Goal: Task Accomplishment & Management: Use online tool/utility

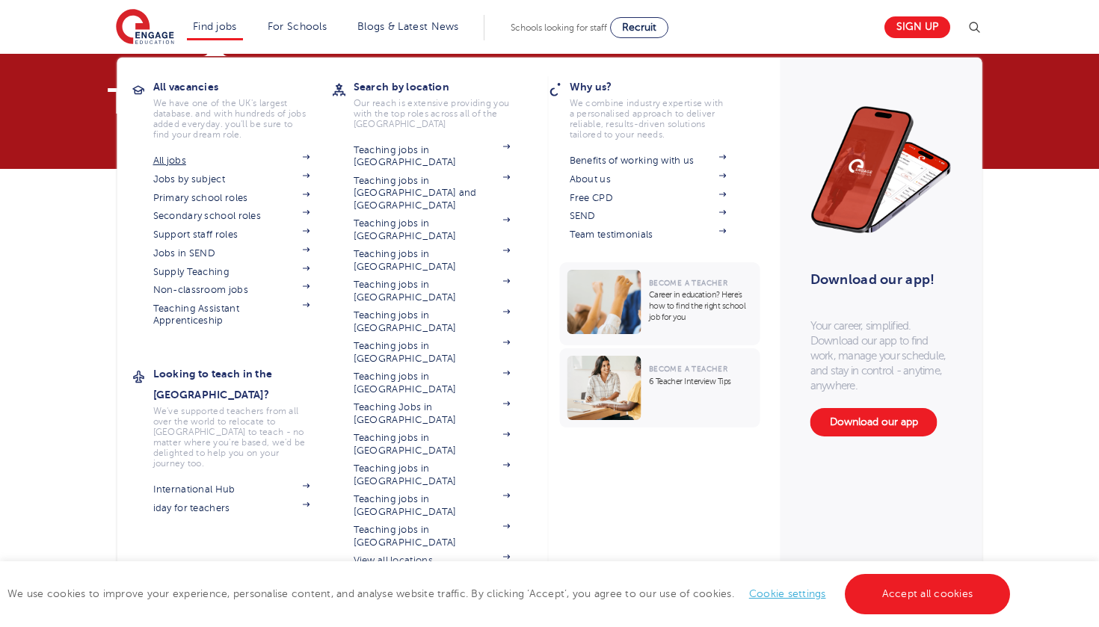
click at [161, 157] on link "All jobs" at bounding box center [231, 161] width 157 height 12
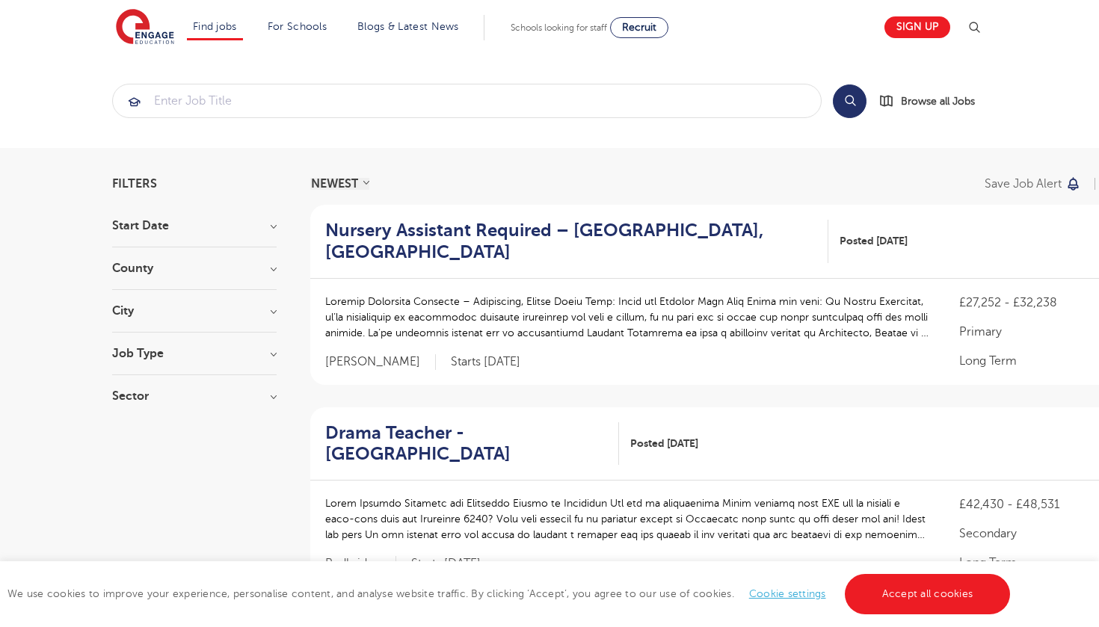
click at [176, 346] on section "Start Date September 98 October 55 November 50 [DATE] Show more County [GEOGRAP…" at bounding box center [194, 318] width 164 height 197
click at [173, 358] on h3 "Job Type" at bounding box center [194, 354] width 164 height 12
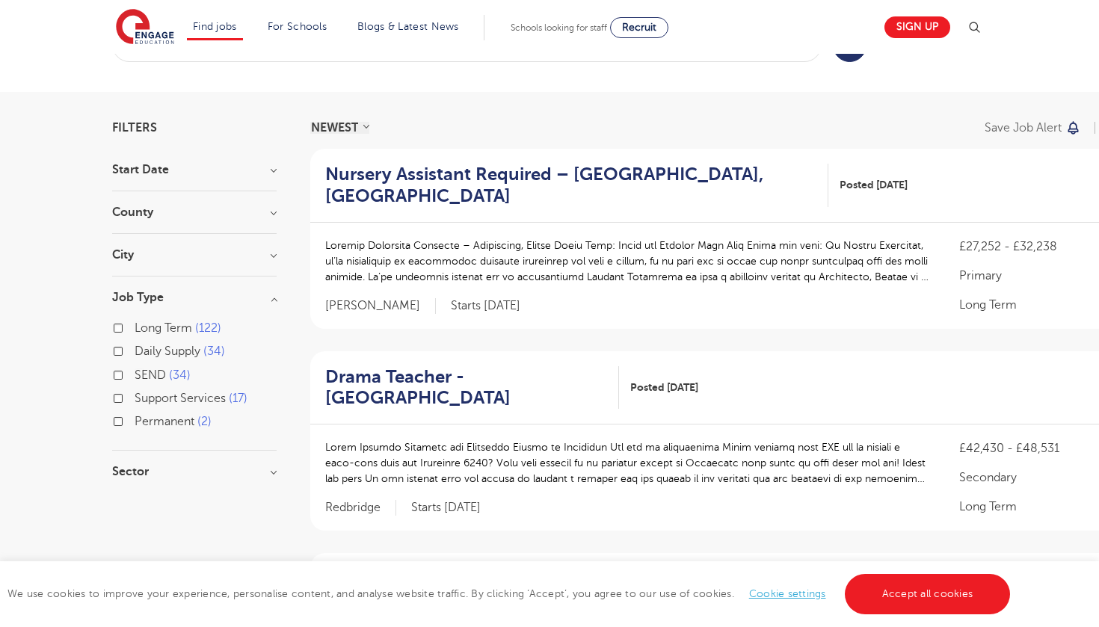
scroll to position [58, 0]
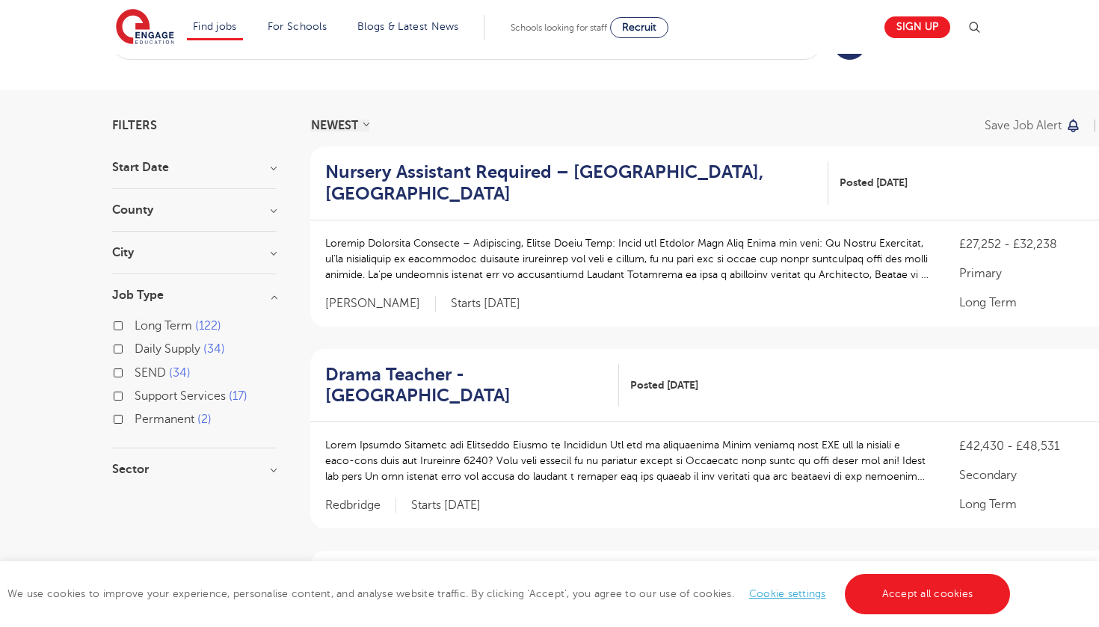
click at [127, 351] on div "Daily Supply 34" at bounding box center [194, 350] width 164 height 23
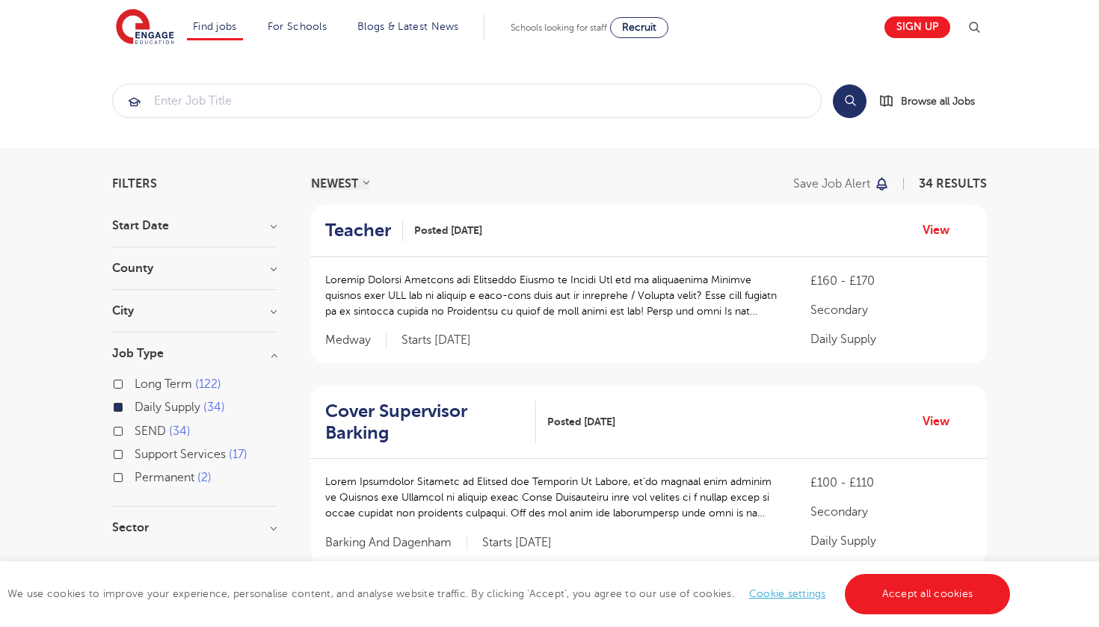
click at [202, 268] on h3 "County" at bounding box center [194, 268] width 164 height 12
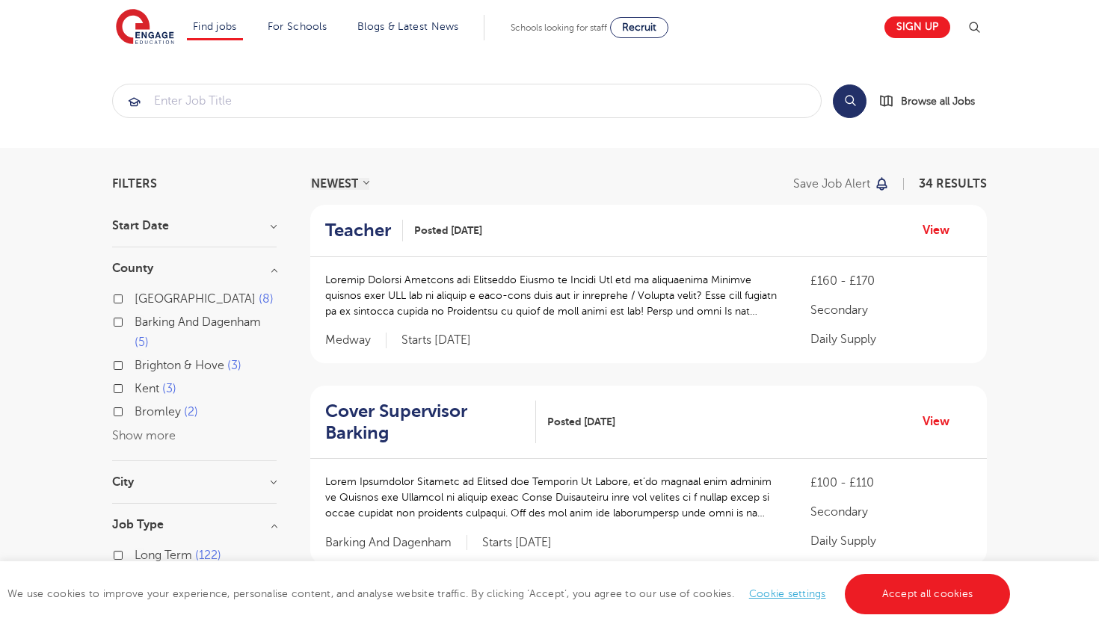
scroll to position [7, 0]
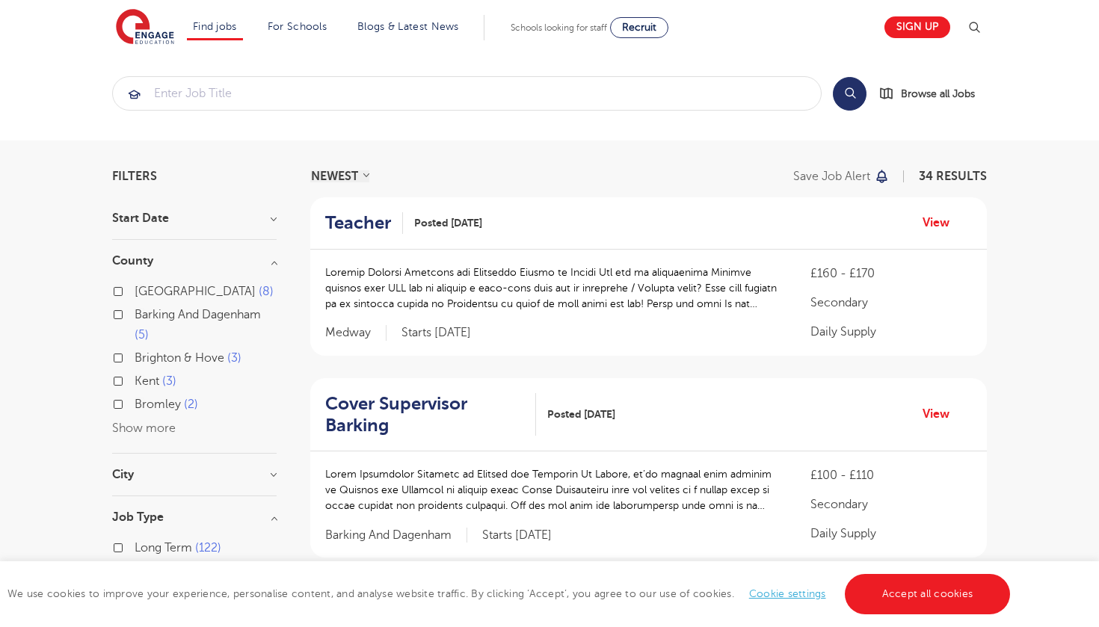
click at [119, 427] on button "Show more" at bounding box center [144, 428] width 64 height 13
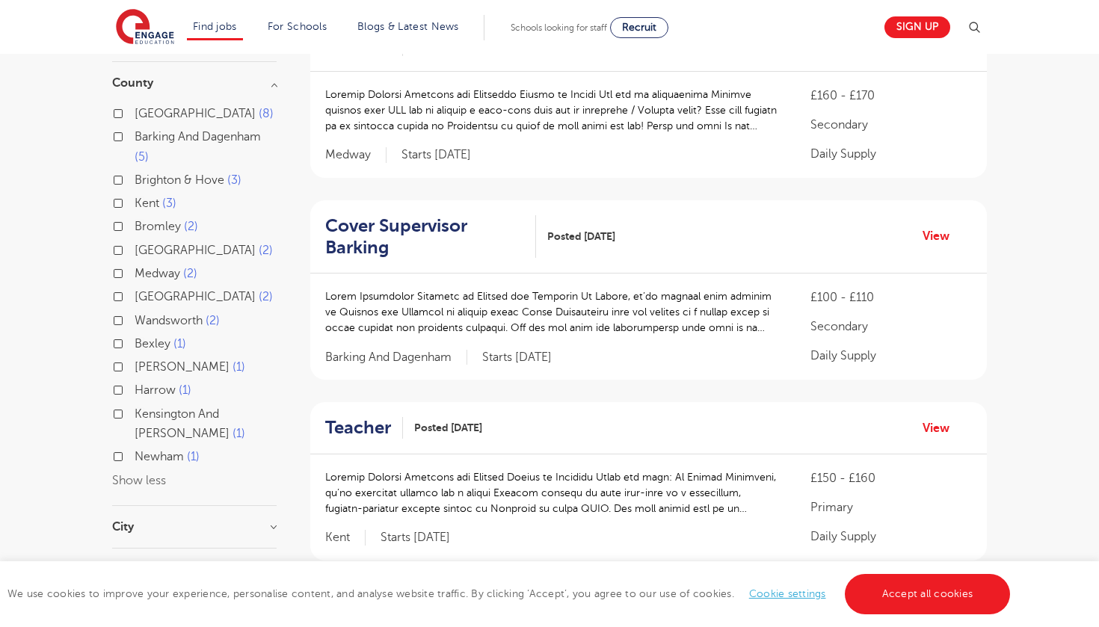
scroll to position [188, 0]
click at [135, 247] on label "Leeds 2" at bounding box center [204, 247] width 138 height 19
click at [135, 247] on input "Leeds 2" at bounding box center [140, 246] width 10 height 10
checkbox input "true"
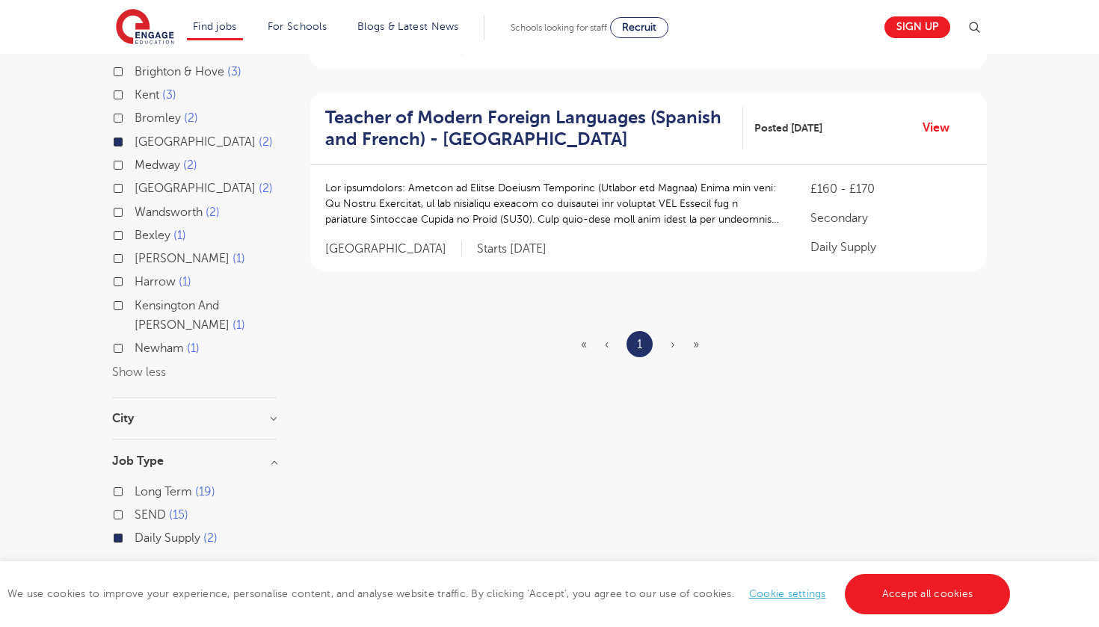
scroll to position [305, 0]
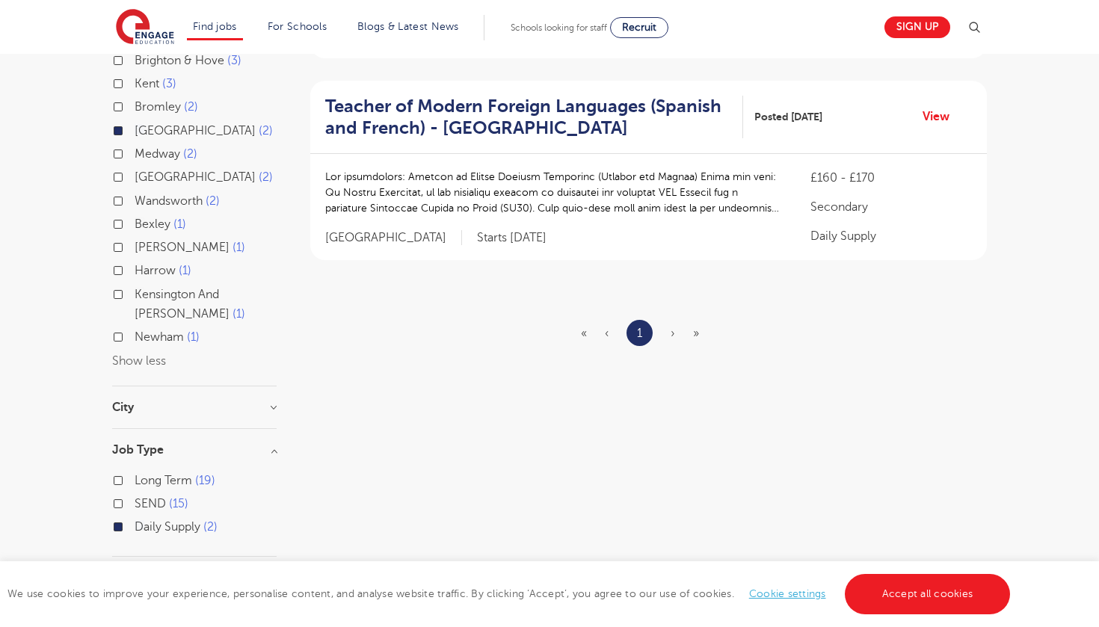
click at [123, 401] on h3 "City" at bounding box center [194, 407] width 164 height 12
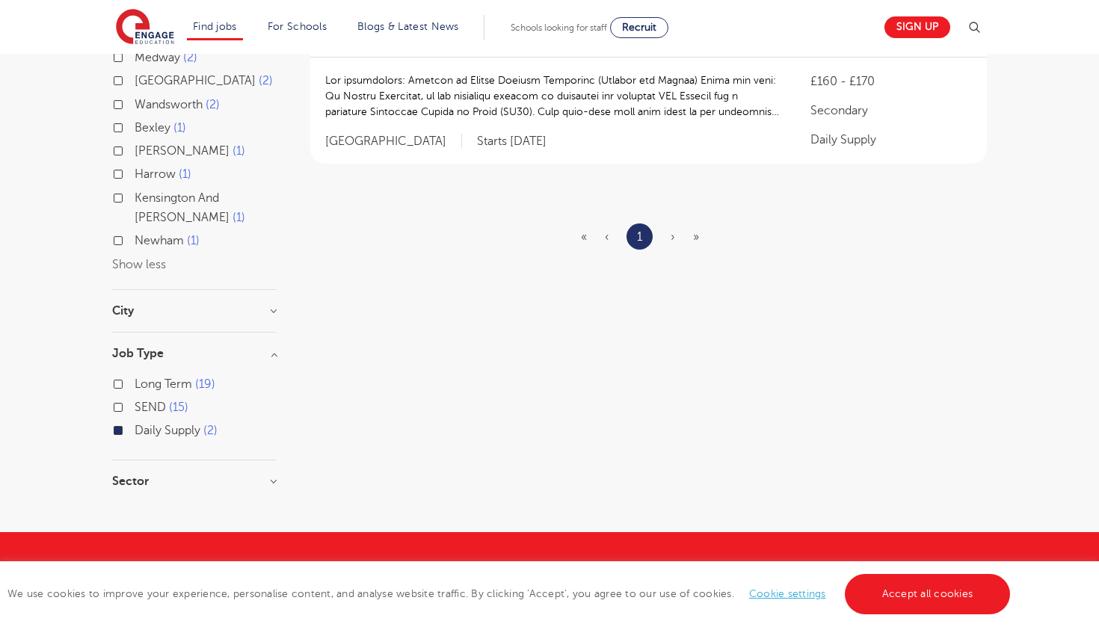
click at [135, 405] on label "SEND 15" at bounding box center [162, 407] width 54 height 19
click at [135, 405] on input "SEND 15" at bounding box center [140, 406] width 10 height 10
checkbox input "true"
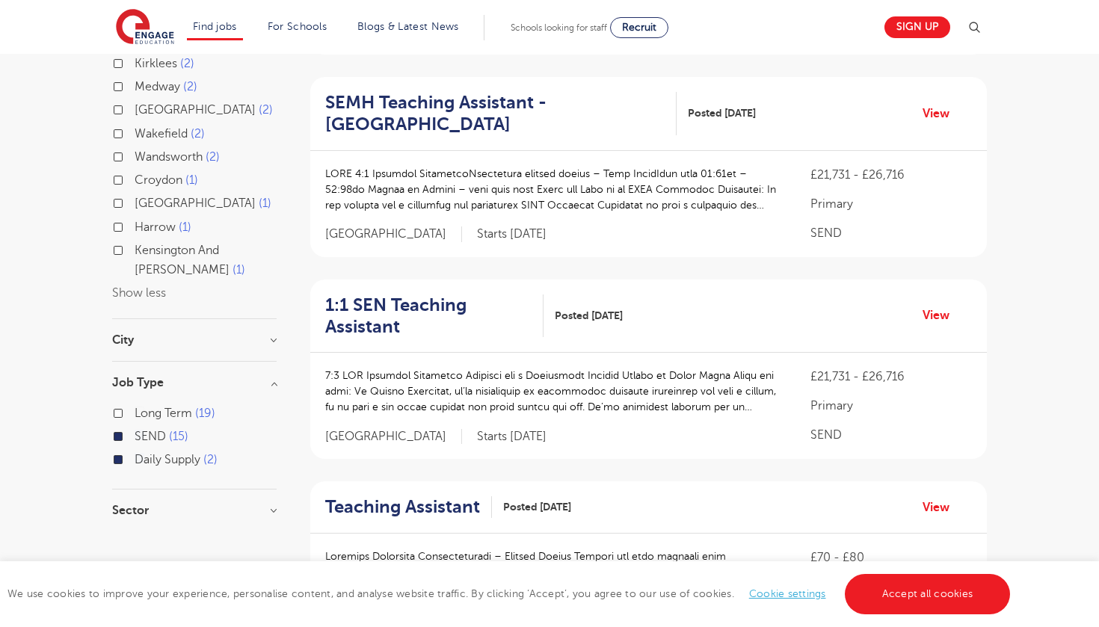
scroll to position [803, 0]
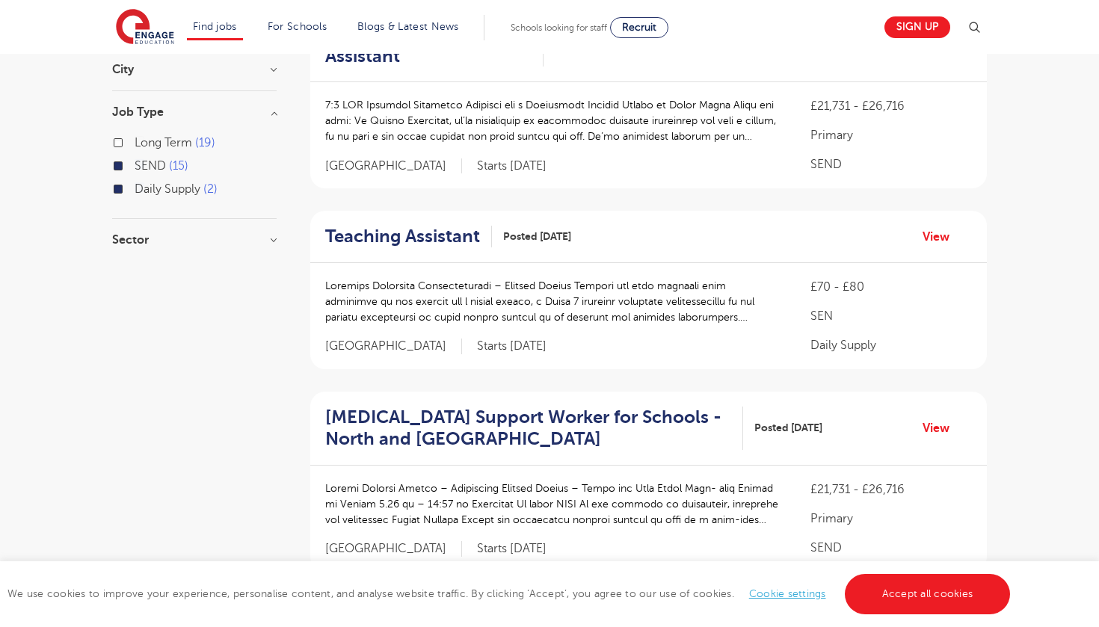
click at [253, 234] on h3 "Sector" at bounding box center [194, 240] width 164 height 12
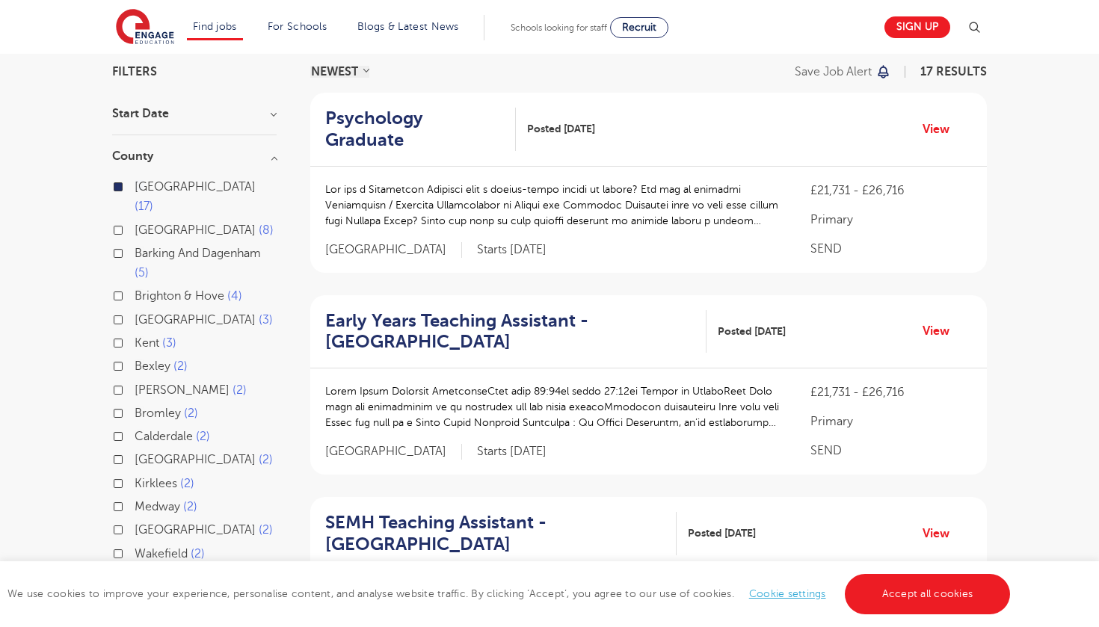
scroll to position [117, 0]
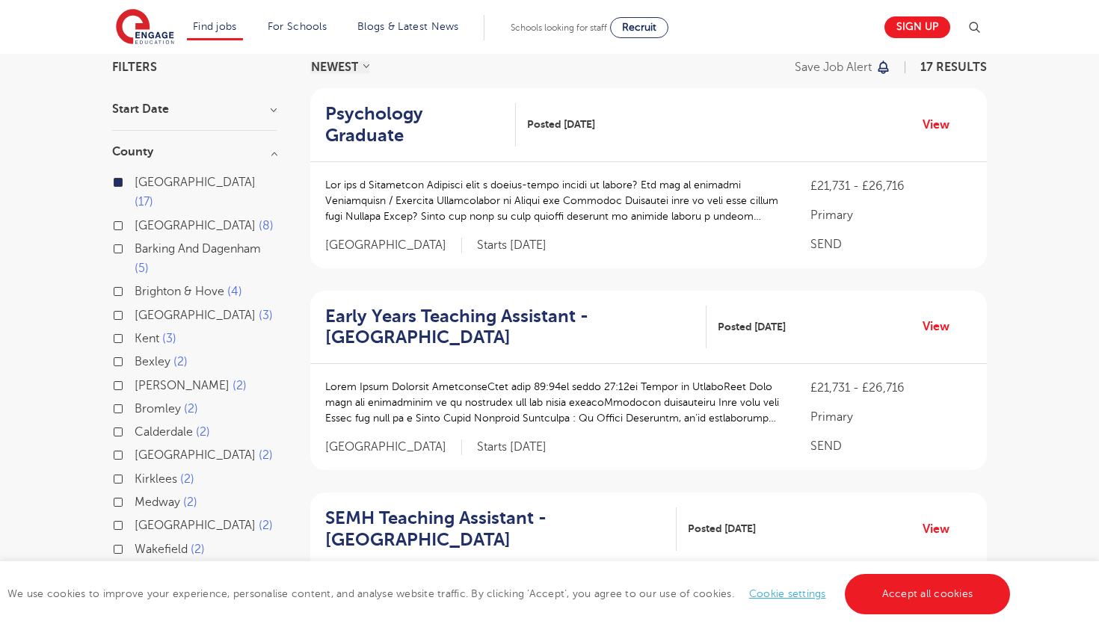
click at [456, 116] on h2 "Psychology Graduate" at bounding box center [414, 124] width 179 height 43
click at [392, 306] on h2 "Early Years Teaching Assistant - [GEOGRAPHIC_DATA]" at bounding box center [509, 327] width 369 height 43
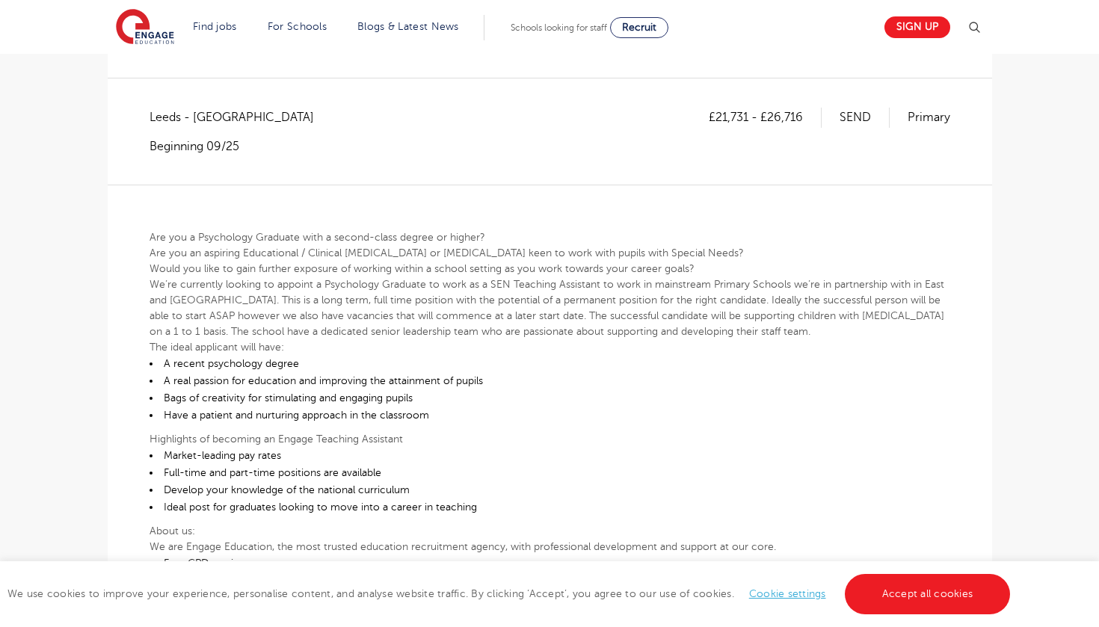
scroll to position [248, 0]
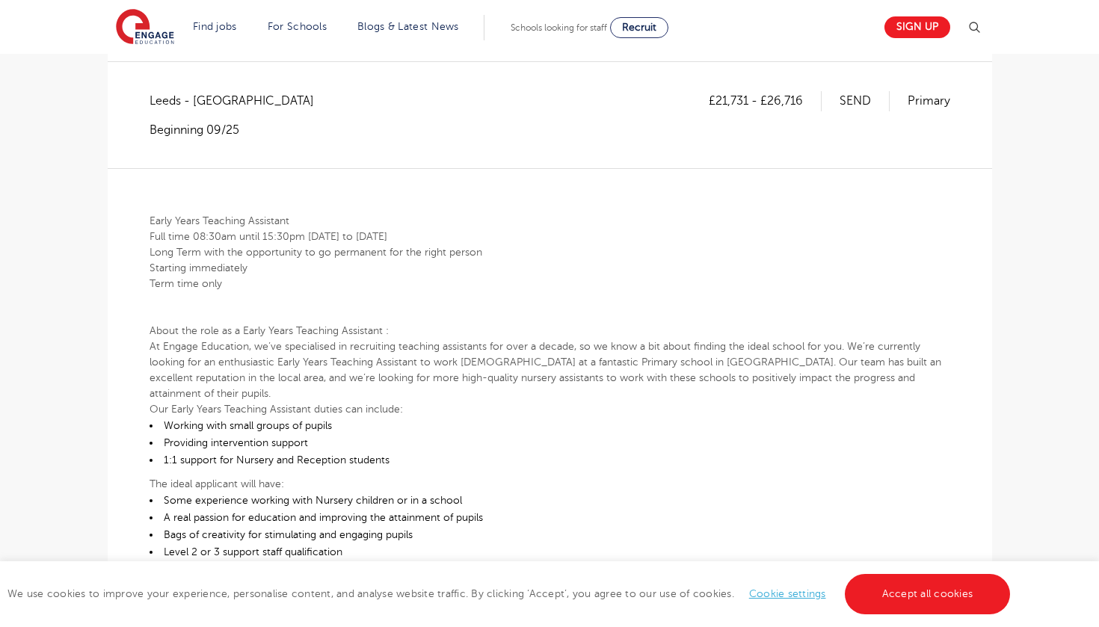
scroll to position [327, 0]
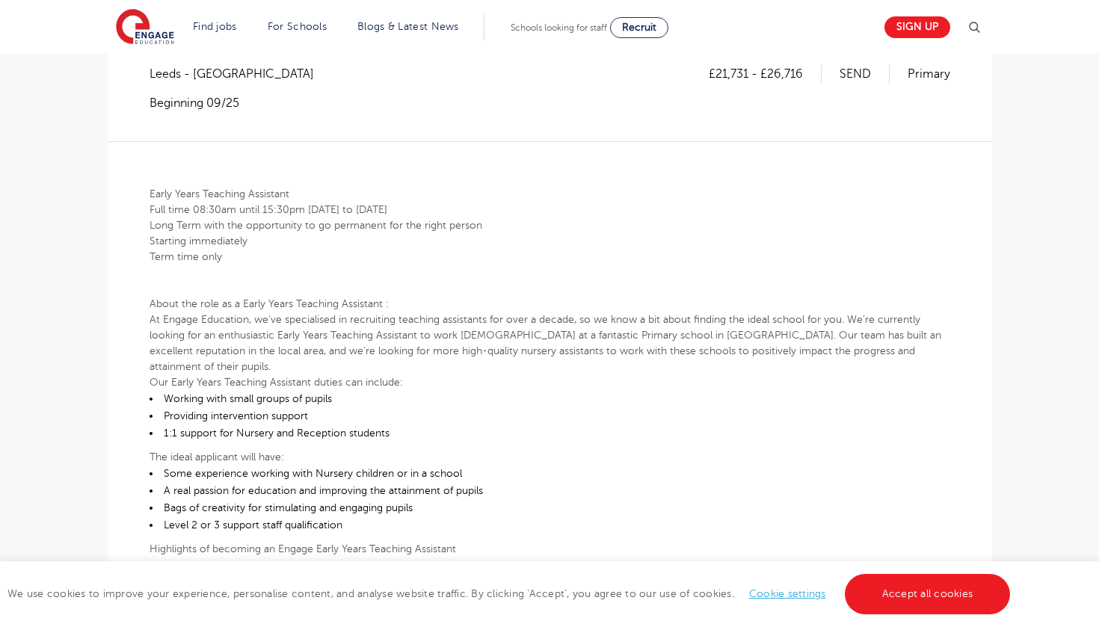
click at [811, 66] on div "£21,731 - £26,716 SEND Primary" at bounding box center [829, 87] width 241 height 46
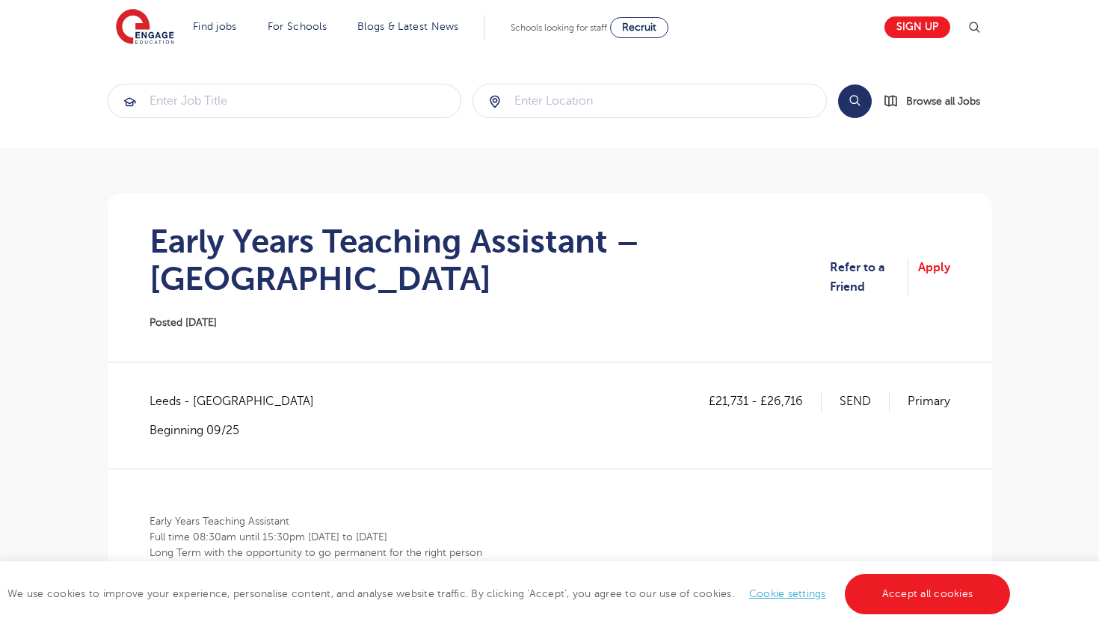
scroll to position [0, 0]
